Goal: Task Accomplishment & Management: Use online tool/utility

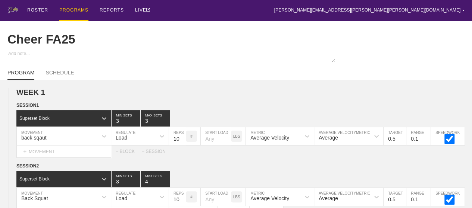
click at [70, 10] on div "PROGRAMS" at bounding box center [73, 10] width 29 height 21
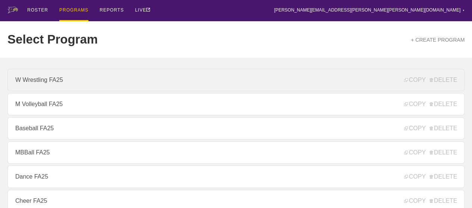
click at [67, 86] on link "W Wrestling FA25" at bounding box center [235, 80] width 457 height 22
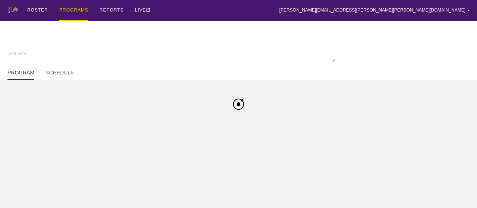
type textarea "x"
type input "W Wrestling FA25"
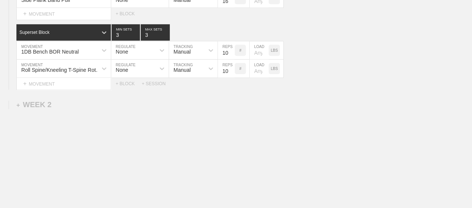
scroll to position [298, 0]
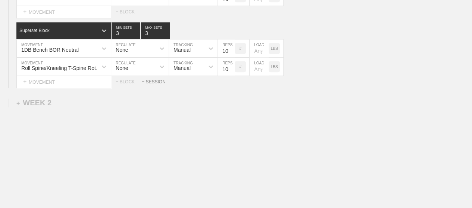
click at [156, 85] on div "+ SESSION" at bounding box center [157, 81] width 30 height 5
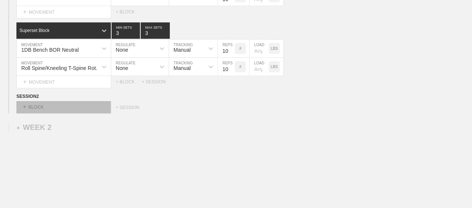
click at [86, 113] on div "+ BLOCK" at bounding box center [63, 107] width 94 height 12
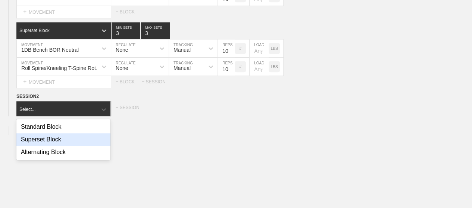
click at [59, 145] on div "Superset Block" at bounding box center [63, 139] width 94 height 13
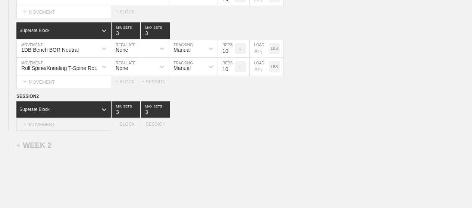
click at [53, 131] on div "+ MOVEMENT" at bounding box center [63, 125] width 95 height 12
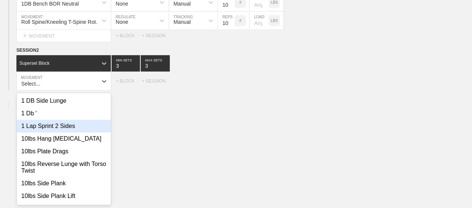
scroll to position [349, 0]
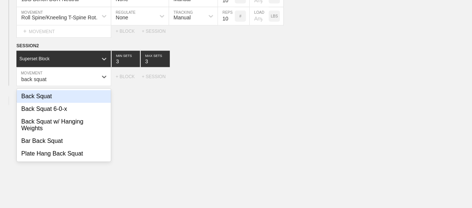
click at [45, 103] on div "Back Squat" at bounding box center [64, 96] width 94 height 13
type input "back squat"
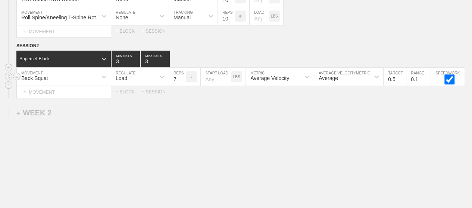
click at [181, 82] on input "7" at bounding box center [177, 77] width 17 height 18
click at [181, 82] on input "8" at bounding box center [177, 77] width 17 height 18
click at [181, 82] on input "9" at bounding box center [177, 77] width 17 height 18
click at [181, 82] on input "10" at bounding box center [177, 77] width 17 height 18
click at [181, 82] on input "11" at bounding box center [177, 77] width 17 height 18
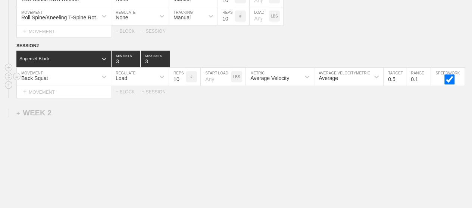
type input "10"
click at [182, 86] on input "10" at bounding box center [177, 77] width 17 height 18
type input "2"
click at [166, 67] on input "2" at bounding box center [155, 59] width 29 height 16
type input "2"
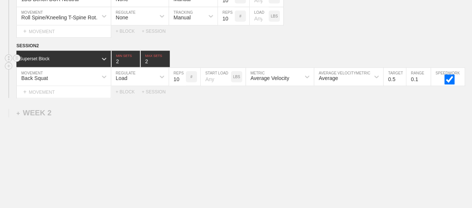
click at [135, 66] on input "2" at bounding box center [125, 59] width 28 height 16
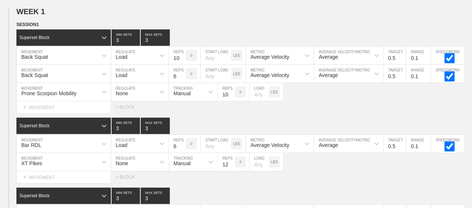
scroll to position [374, 0]
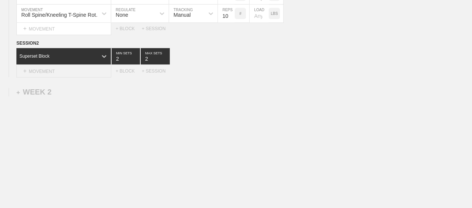
click at [81, 69] on div "+ MOVEMENT" at bounding box center [63, 71] width 95 height 12
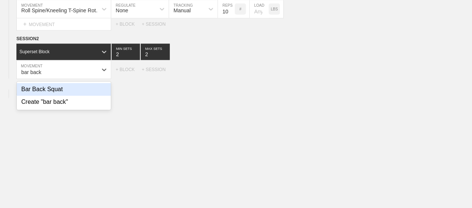
click at [49, 93] on div "Bar Back Squat" at bounding box center [64, 89] width 94 height 13
type input "bar back"
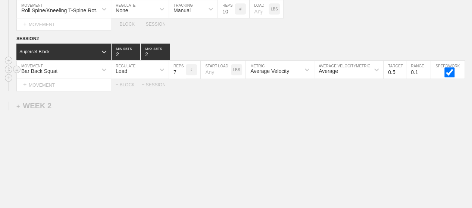
click at [180, 74] on input "7" at bounding box center [177, 70] width 17 height 18
click at [180, 74] on input "8" at bounding box center [177, 70] width 17 height 18
click at [180, 74] on input "9" at bounding box center [177, 70] width 17 height 18
type input "10"
click at [180, 74] on input "10" at bounding box center [177, 70] width 17 height 18
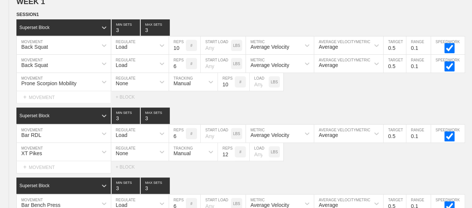
scroll to position [76, 0]
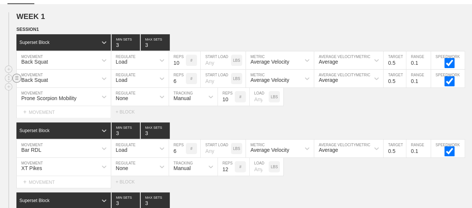
click at [16, 79] on line at bounding box center [16, 79] width 3 height 0
click at [50, 100] on div "DELETE" at bounding box center [52, 98] width 60 height 11
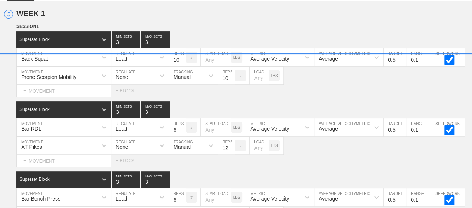
scroll to position [72, 0]
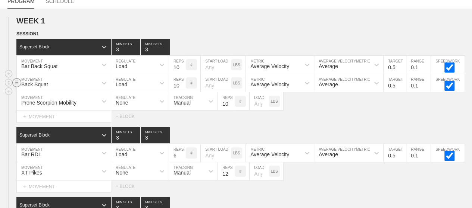
click at [16, 87] on circle at bounding box center [17, 82] width 9 height 9
click at [46, 103] on div "DELETE" at bounding box center [52, 102] width 60 height 11
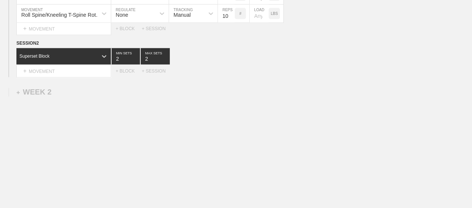
scroll to position [356, 0]
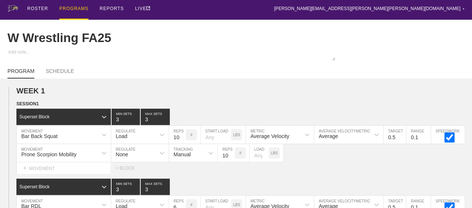
scroll to position [0, 0]
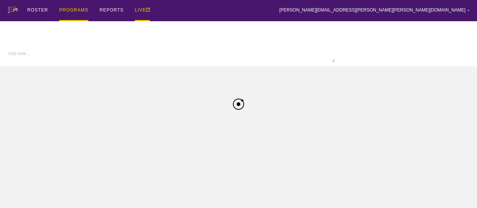
type textarea "x"
type input "W Wrestling FA25"
